Goal: Task Accomplishment & Management: Complete application form

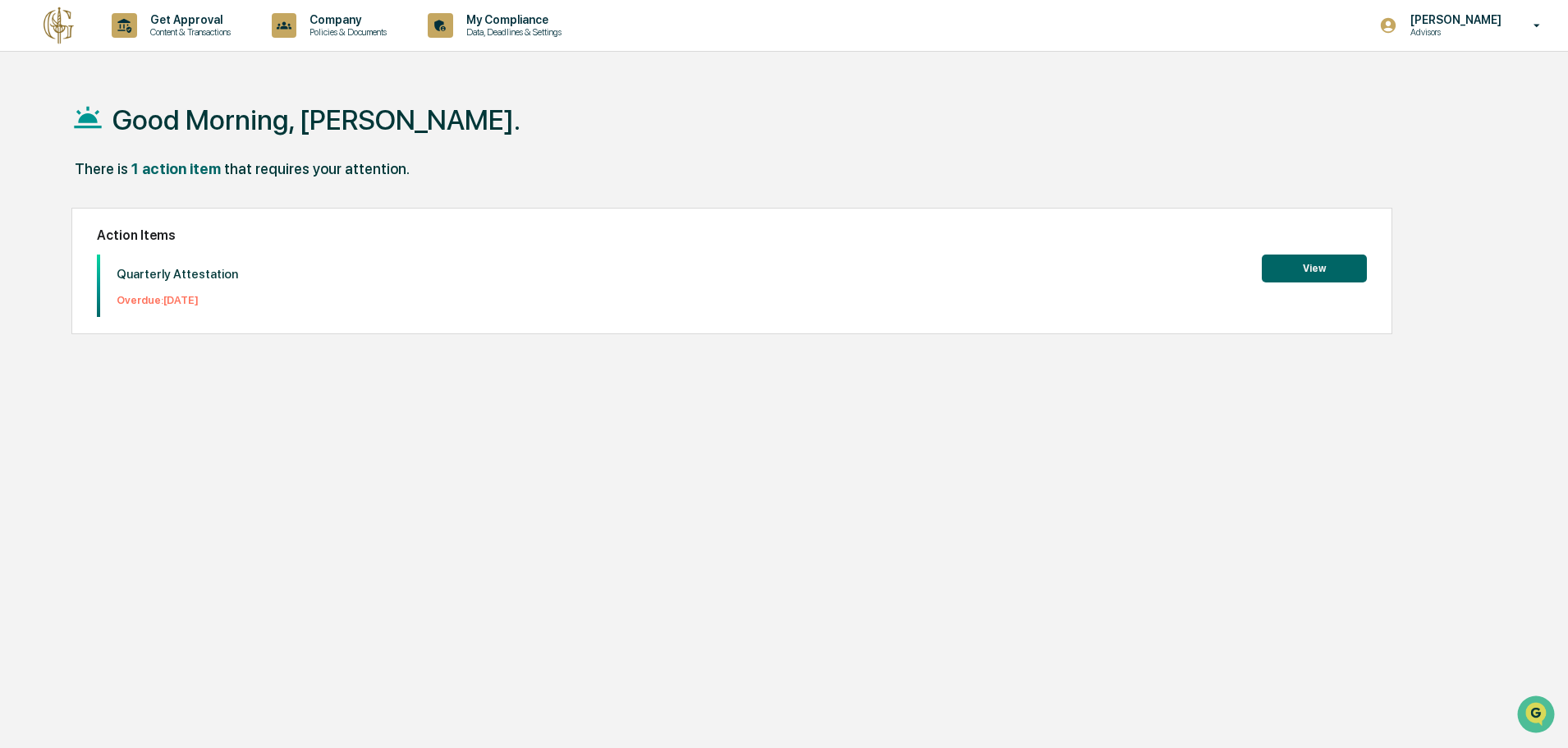
click at [1319, 263] on button "View" at bounding box center [1314, 268] width 105 height 28
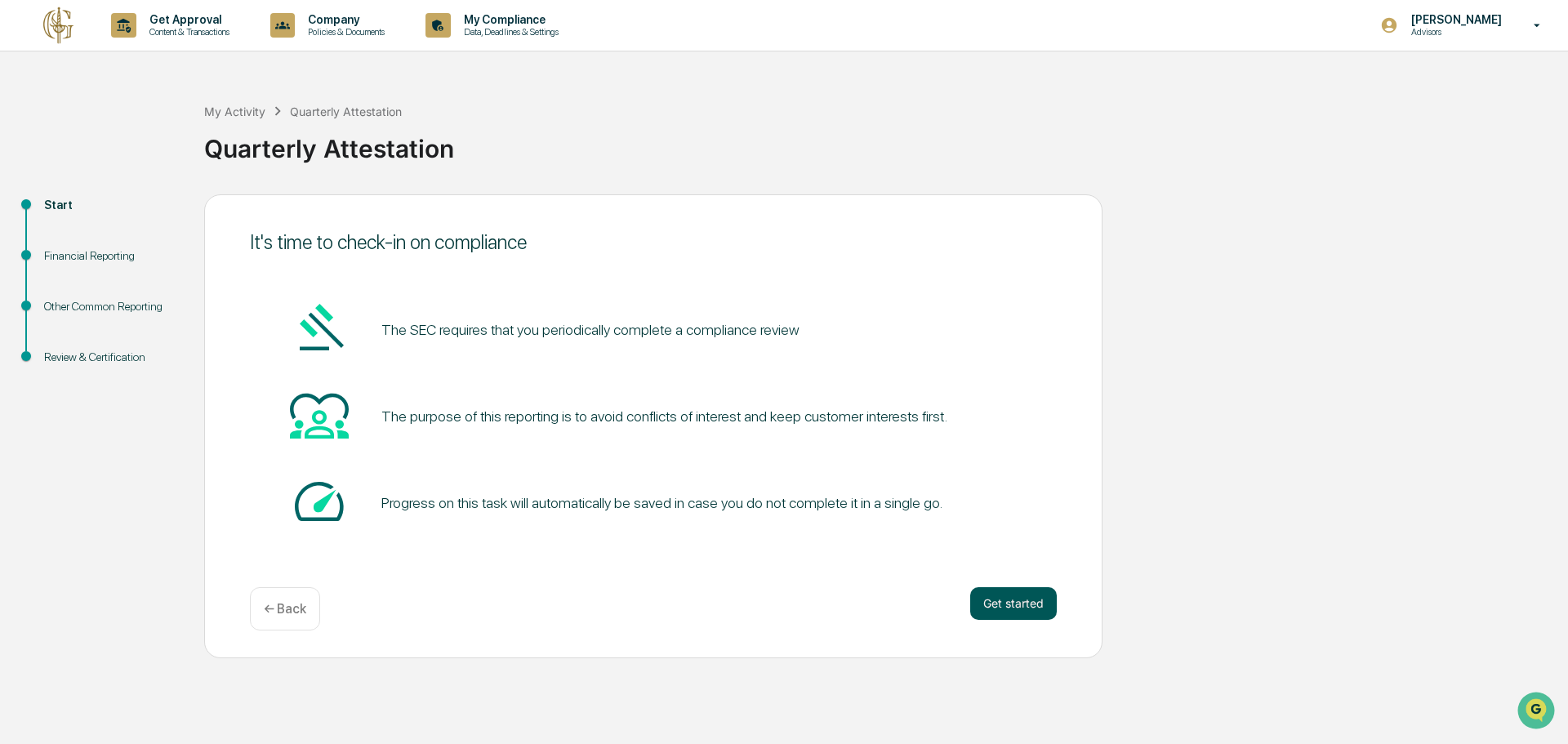
click at [1001, 594] on button "Get started" at bounding box center [1014, 604] width 87 height 33
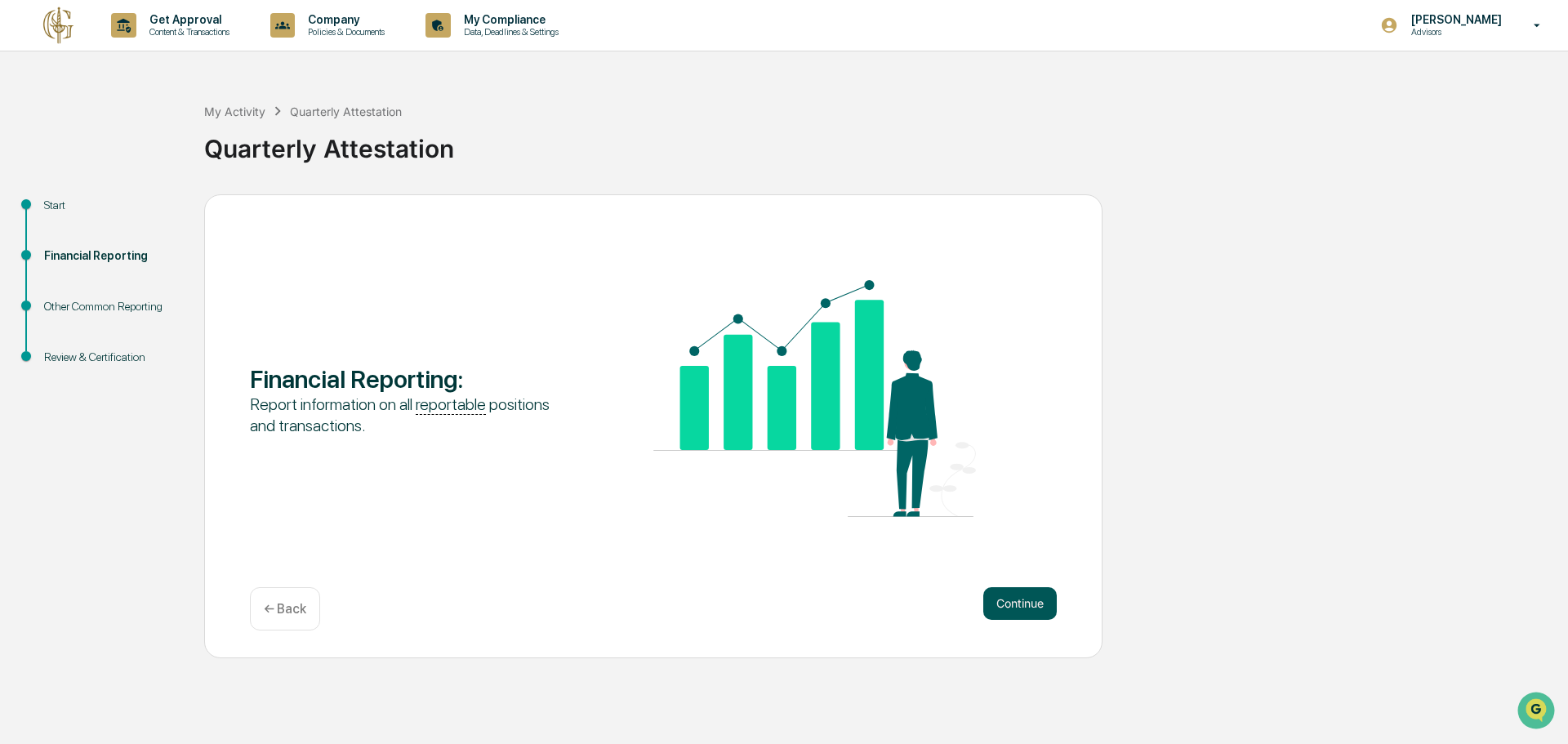
click at [1003, 599] on button "Continue" at bounding box center [1019, 604] width 73 height 33
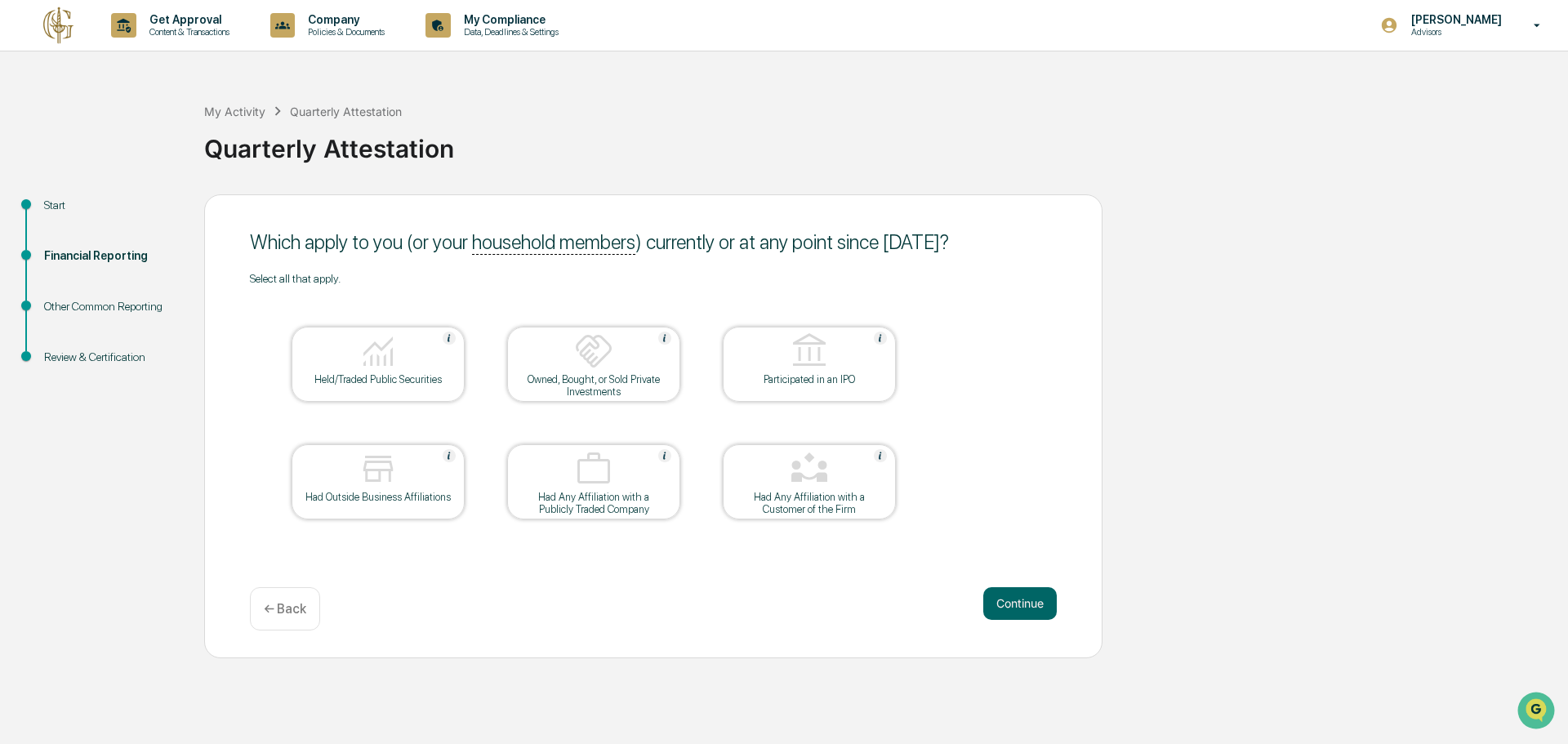
click at [1003, 599] on button "Continue" at bounding box center [1019, 604] width 73 height 33
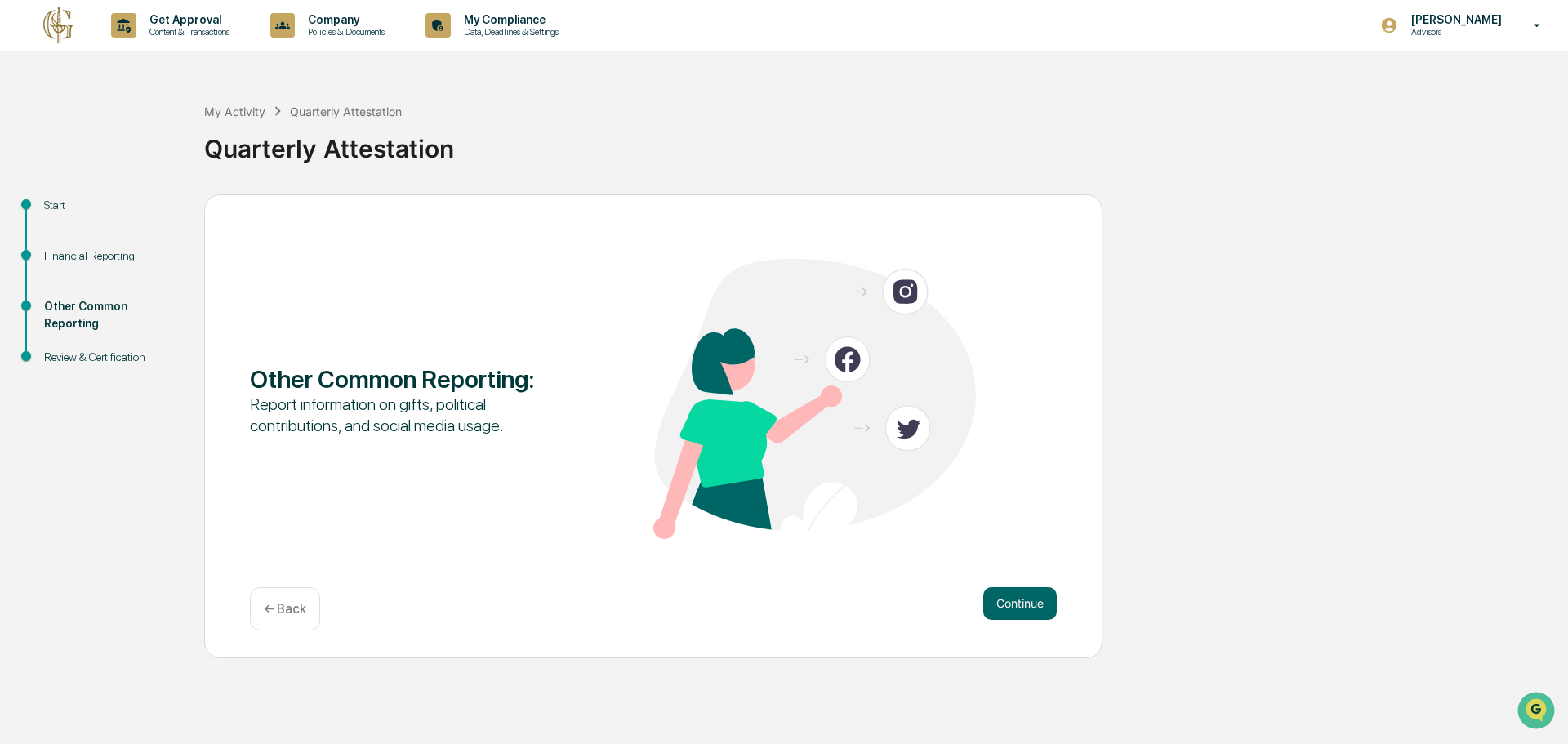
click at [1003, 599] on button "Continue" at bounding box center [1019, 604] width 73 height 33
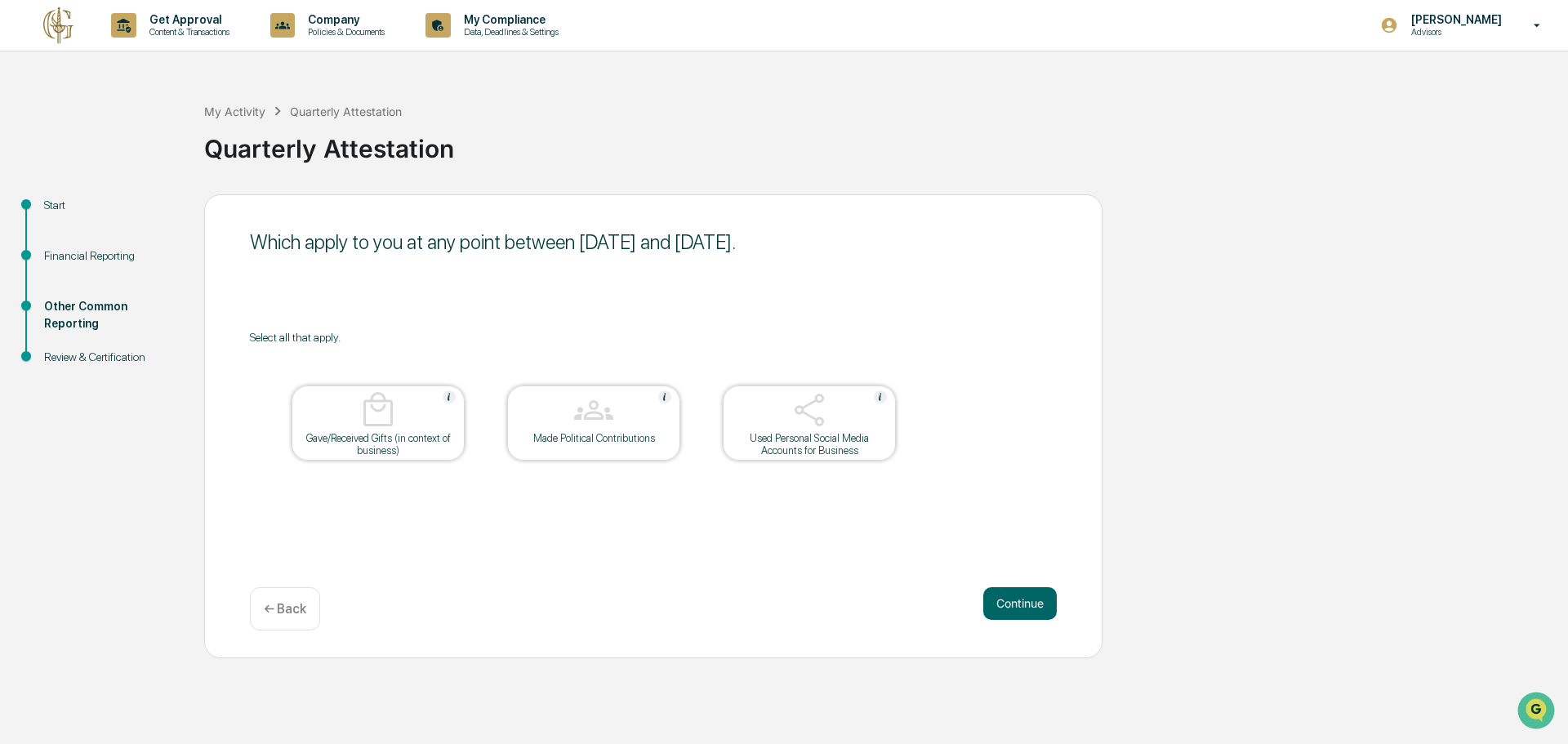
click at [1003, 599] on button "Continue" at bounding box center [1019, 604] width 73 height 33
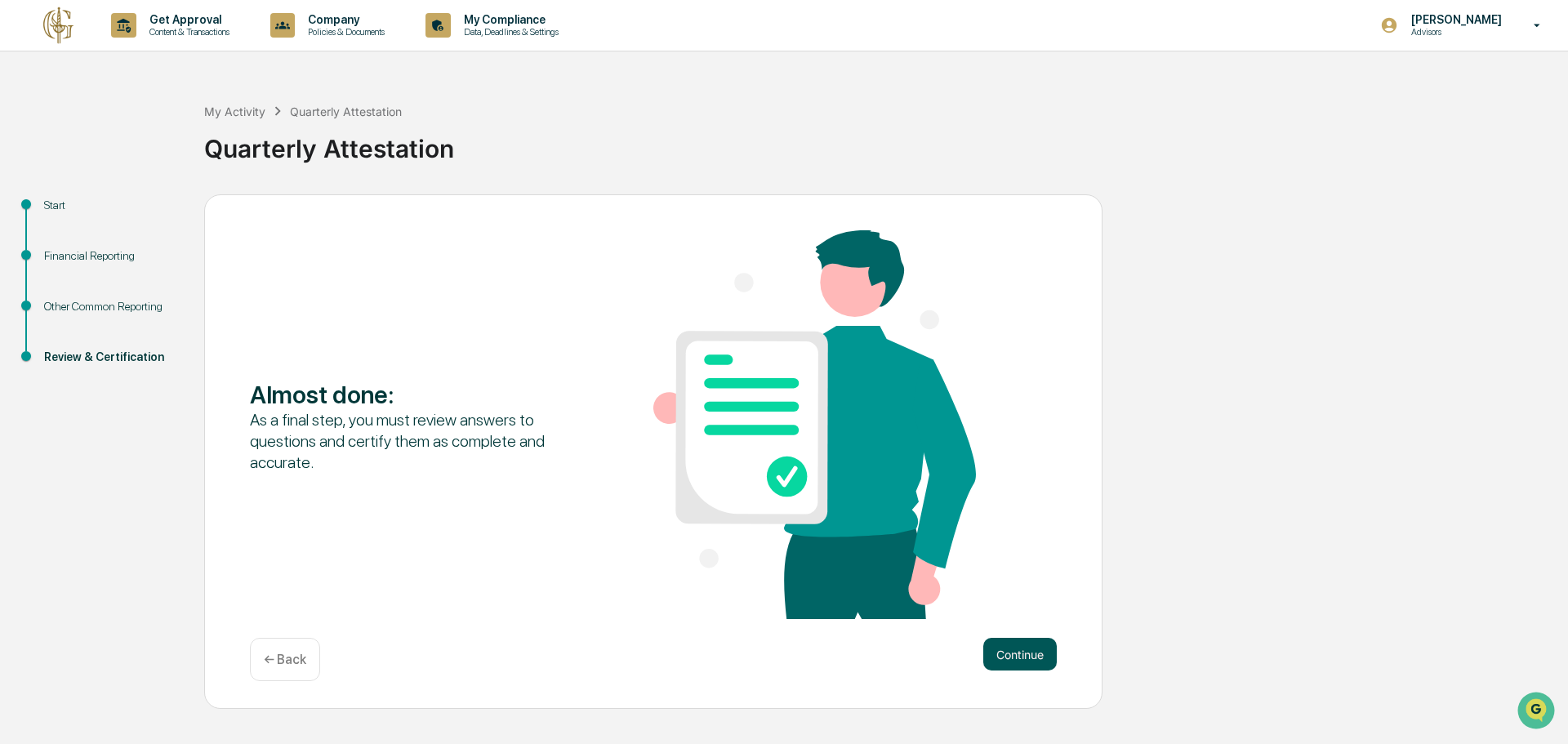
click at [1006, 652] on button "Continue" at bounding box center [1019, 654] width 73 height 33
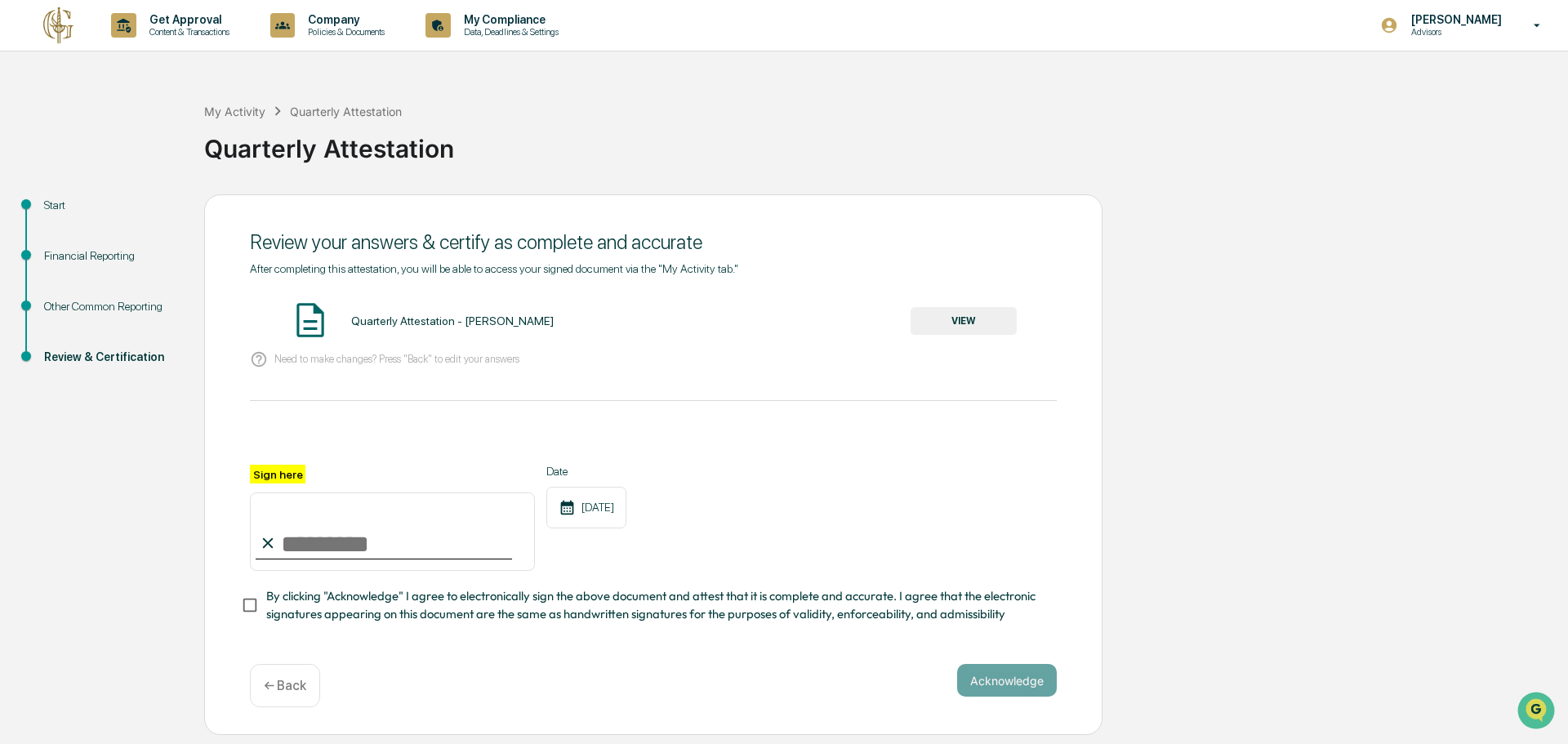
click at [397, 510] on input "Sign here" at bounding box center [392, 532] width 285 height 79
type input "**********"
click at [1012, 676] on button "Acknowledge" at bounding box center [1007, 681] width 100 height 33
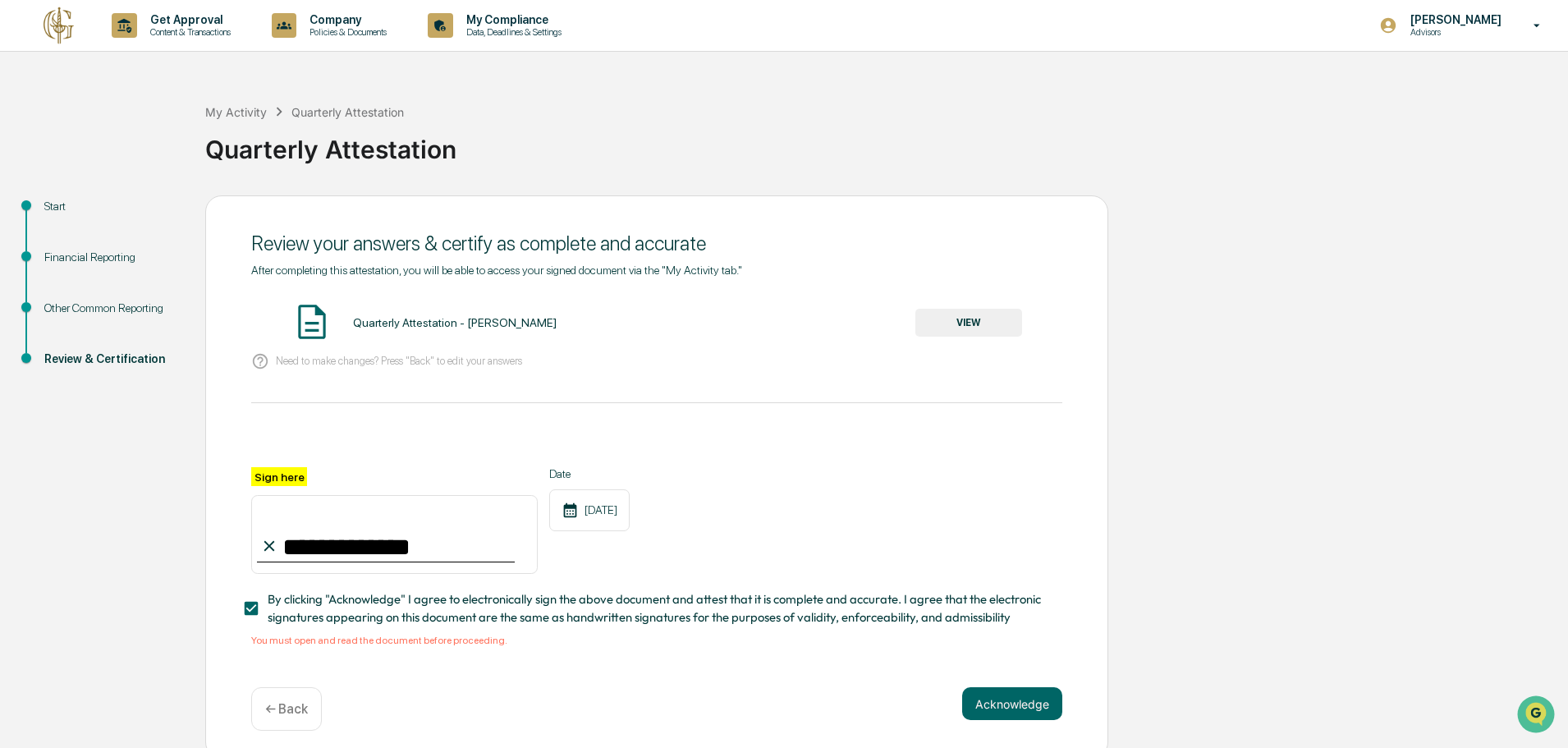
click at [968, 318] on button "VIEW" at bounding box center [968, 323] width 107 height 28
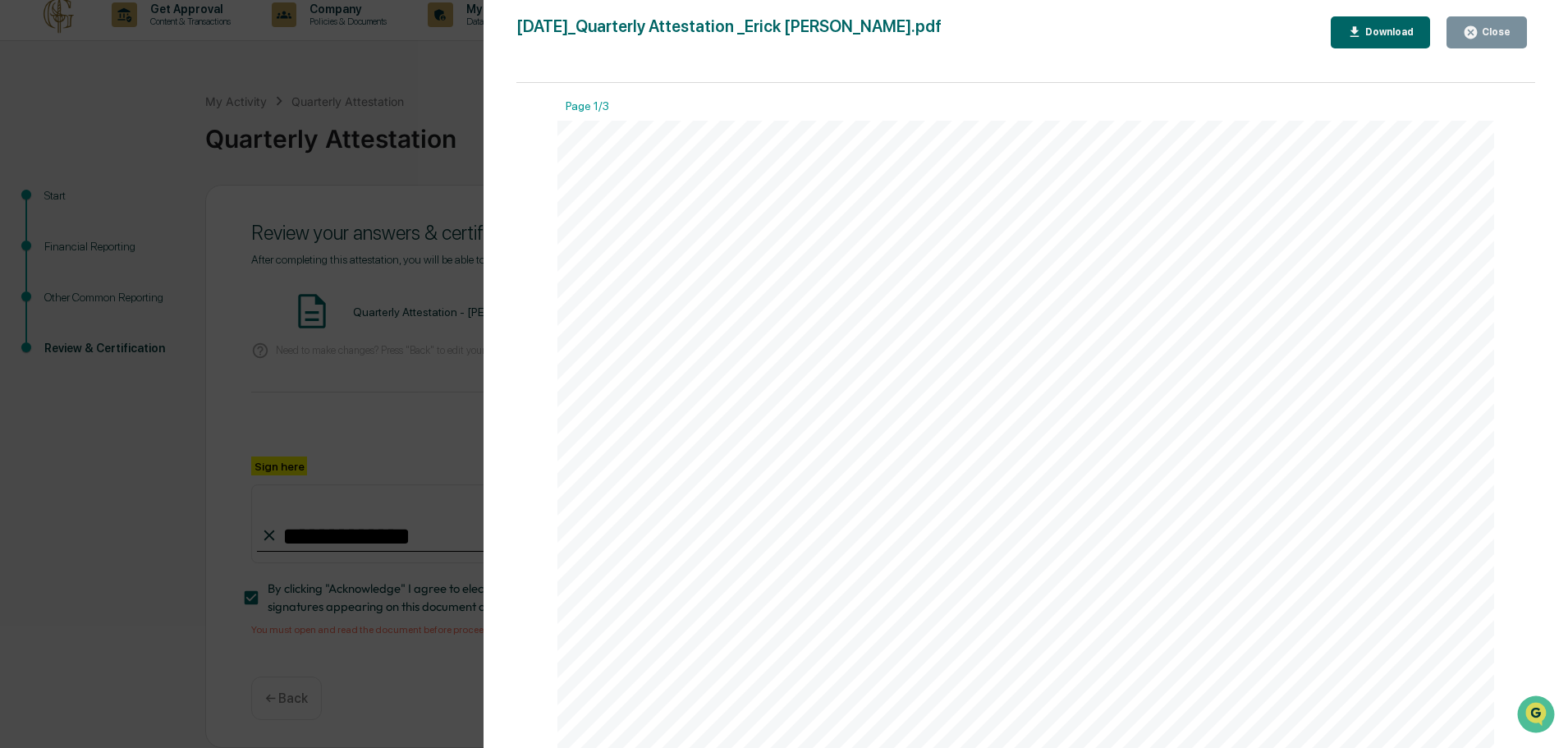
click at [1481, 29] on div "Close" at bounding box center [1494, 32] width 32 height 12
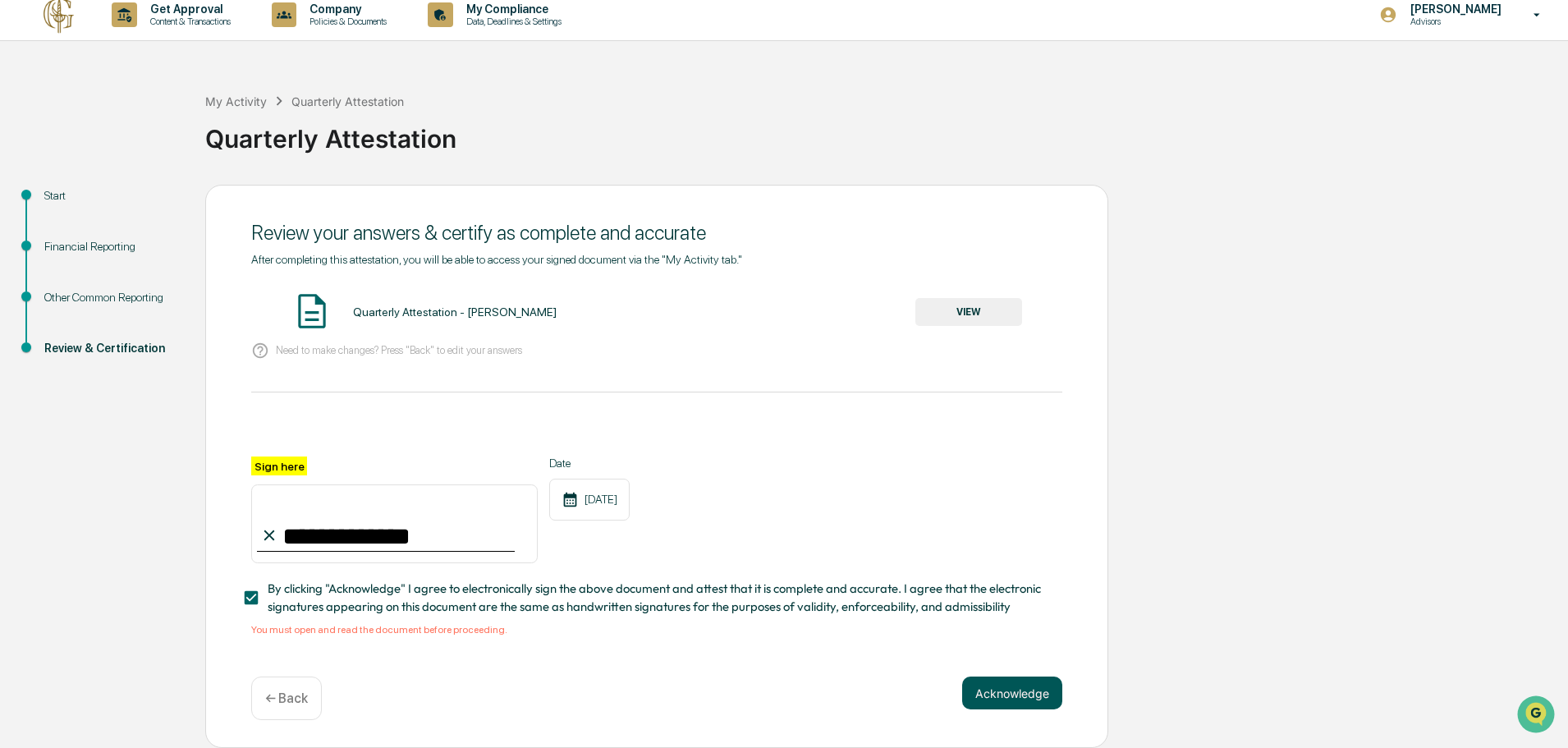
click at [1000, 691] on button "Acknowledge" at bounding box center [1013, 693] width 100 height 33
